Goal: Transaction & Acquisition: Purchase product/service

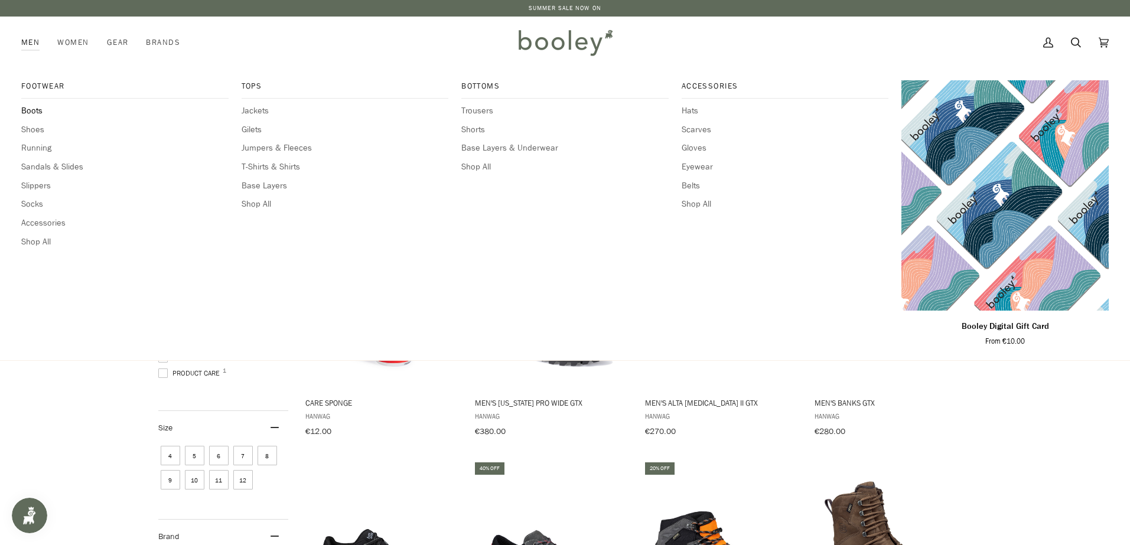
click at [35, 113] on span "Boots" at bounding box center [124, 111] width 207 height 13
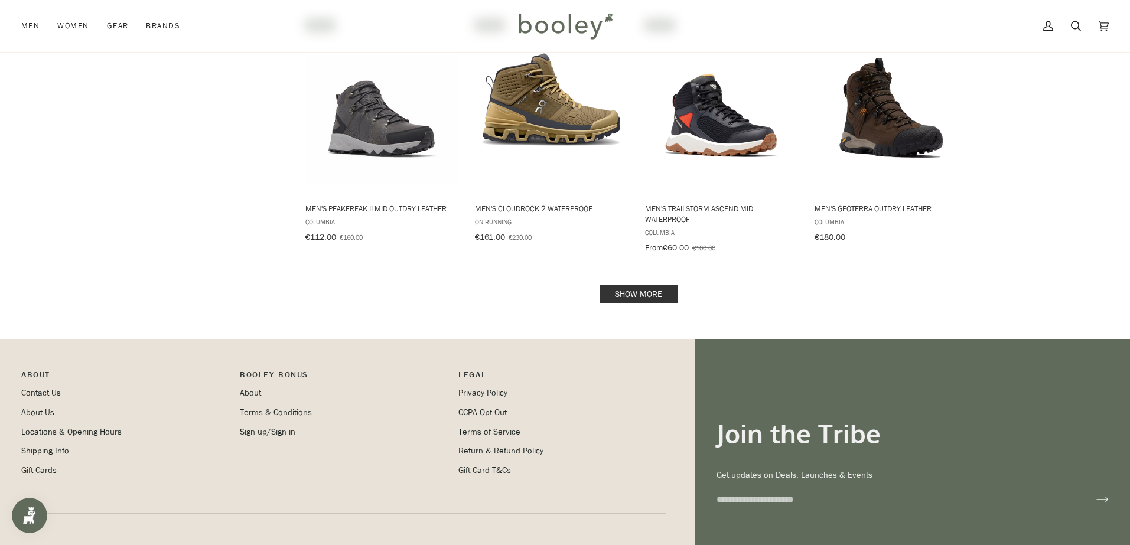
scroll to position [1236, 0]
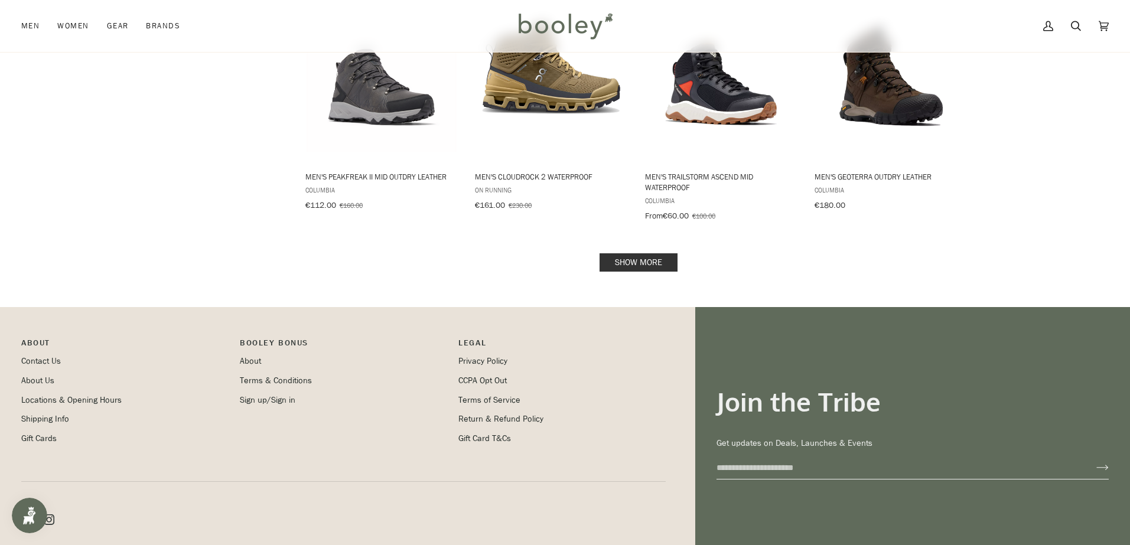
click at [639, 254] on link "Show more" at bounding box center [639, 263] width 78 height 18
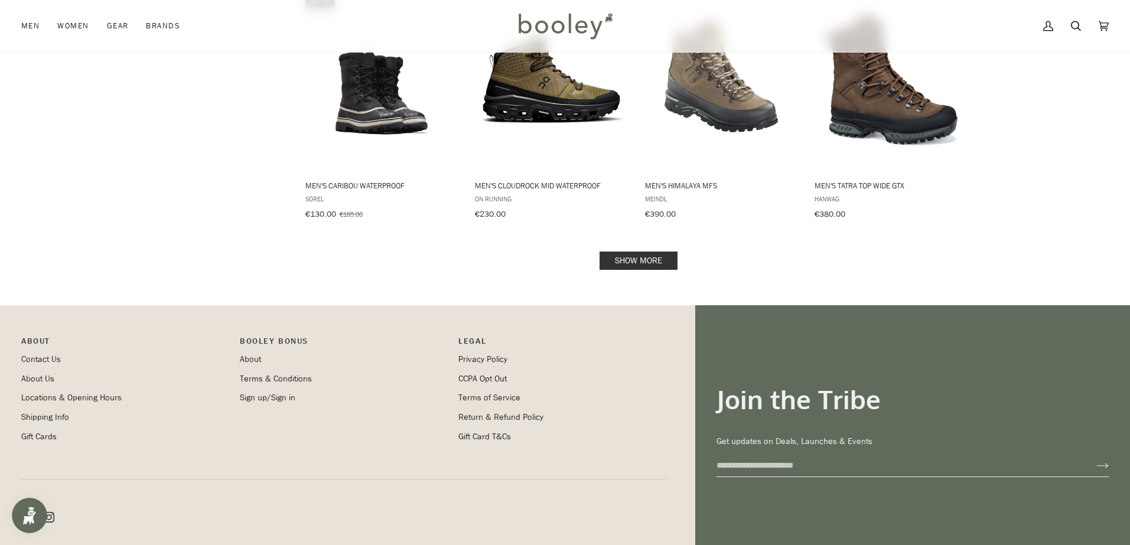
scroll to position [2500, 0]
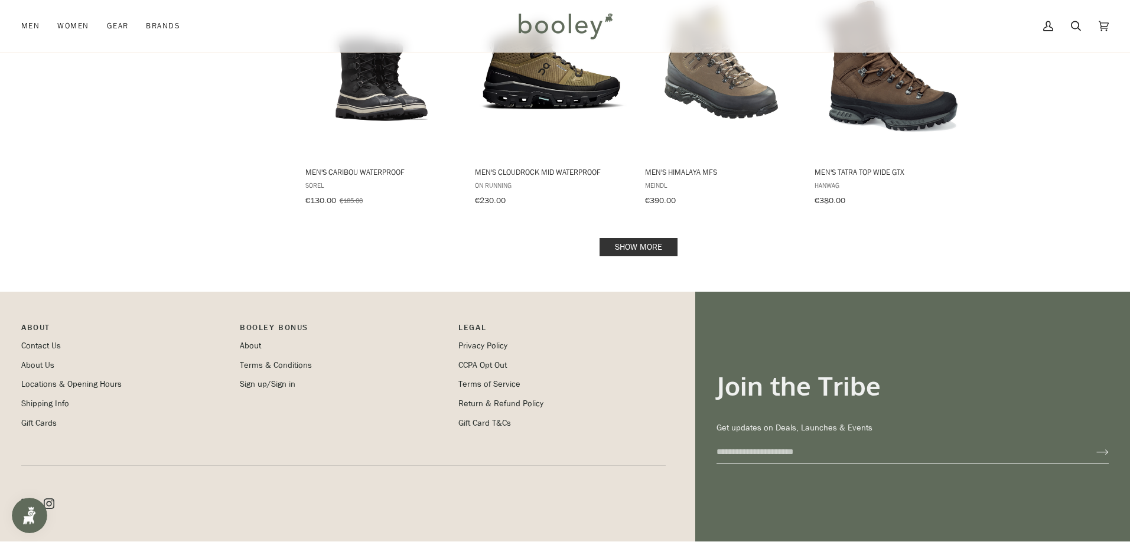
click at [638, 238] on link "Show more" at bounding box center [639, 247] width 78 height 18
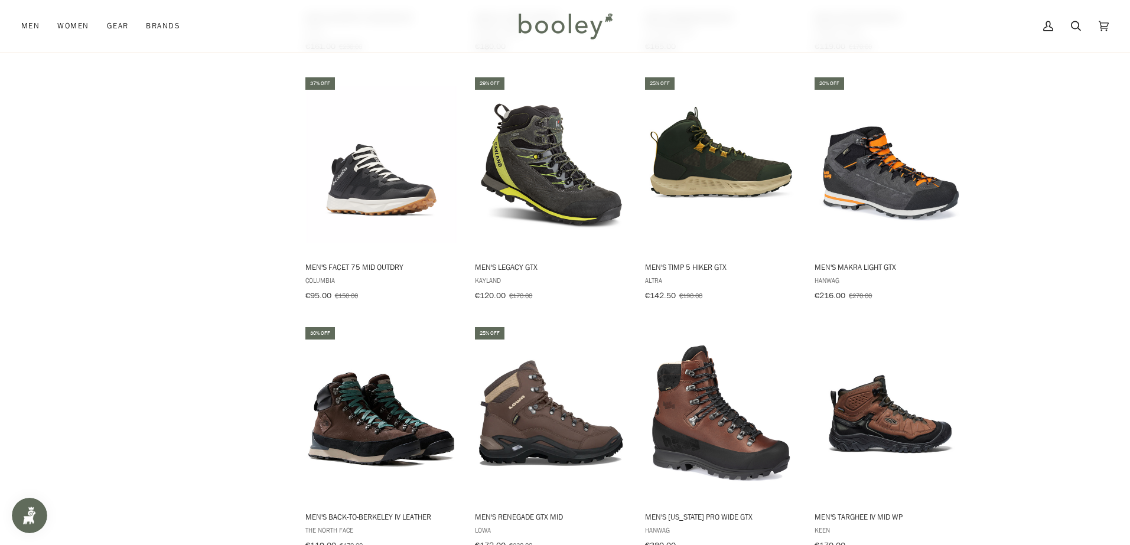
scroll to position [1887, 0]
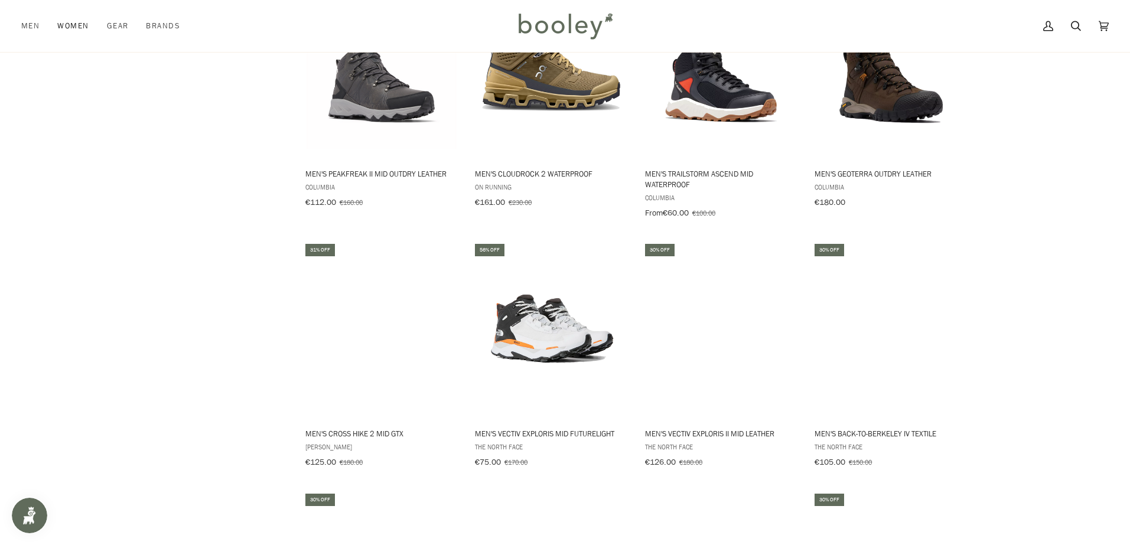
scroll to position [1236, 0]
